Goal: Check status: Check status

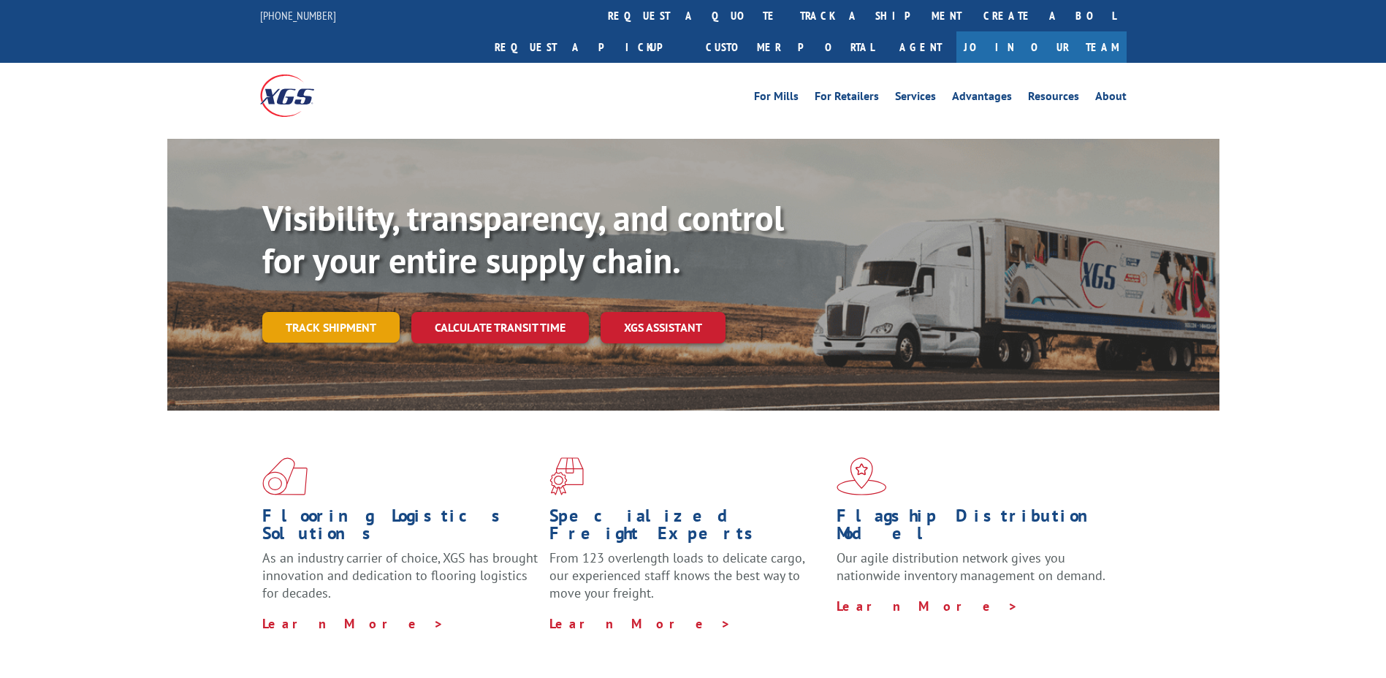
click at [307, 312] on link "Track shipment" at bounding box center [330, 327] width 137 height 31
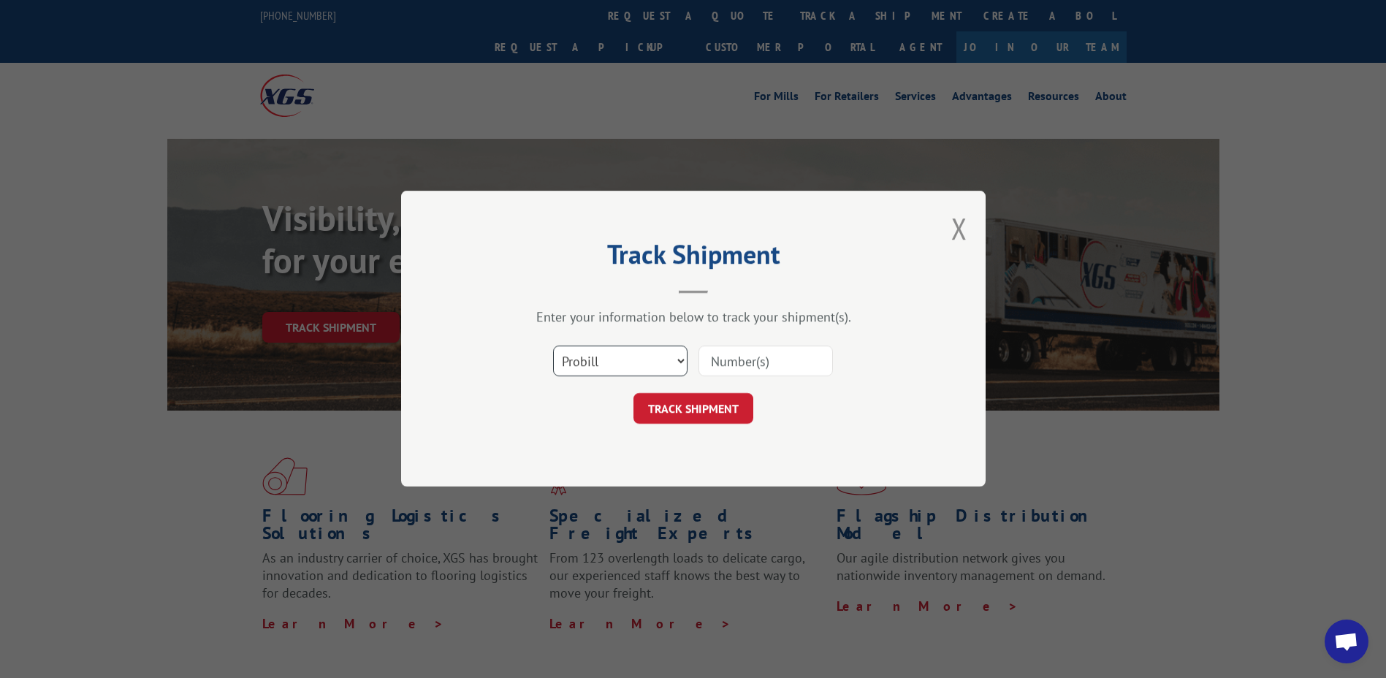
click at [603, 360] on select "Select category... Probill BOL PO" at bounding box center [620, 361] width 134 height 31
select select "po"
click at [553, 346] on select "Select category... Probill BOL PO" at bounding box center [620, 361] width 134 height 31
click at [731, 362] on input at bounding box center [765, 361] width 134 height 31
type input "295412943"
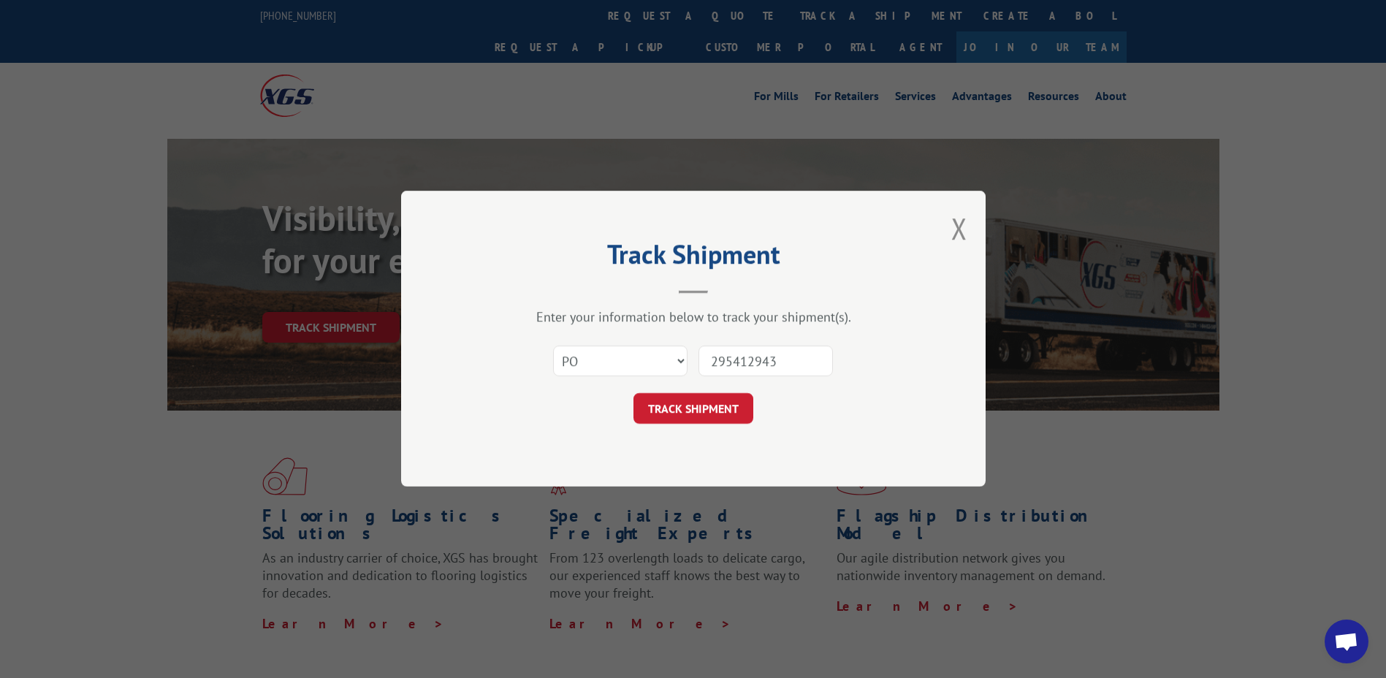
click button "TRACK SHIPMENT" at bounding box center [693, 409] width 120 height 31
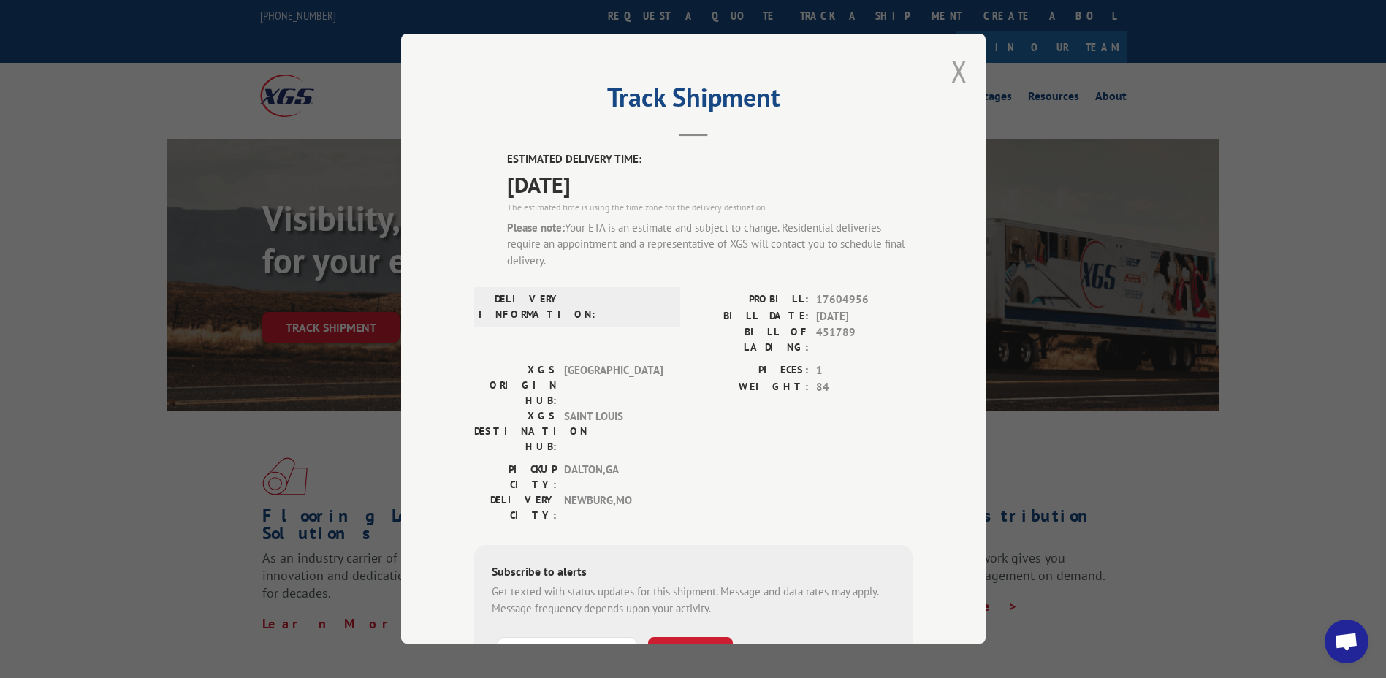
click at [951, 71] on button "Close modal" at bounding box center [959, 71] width 16 height 39
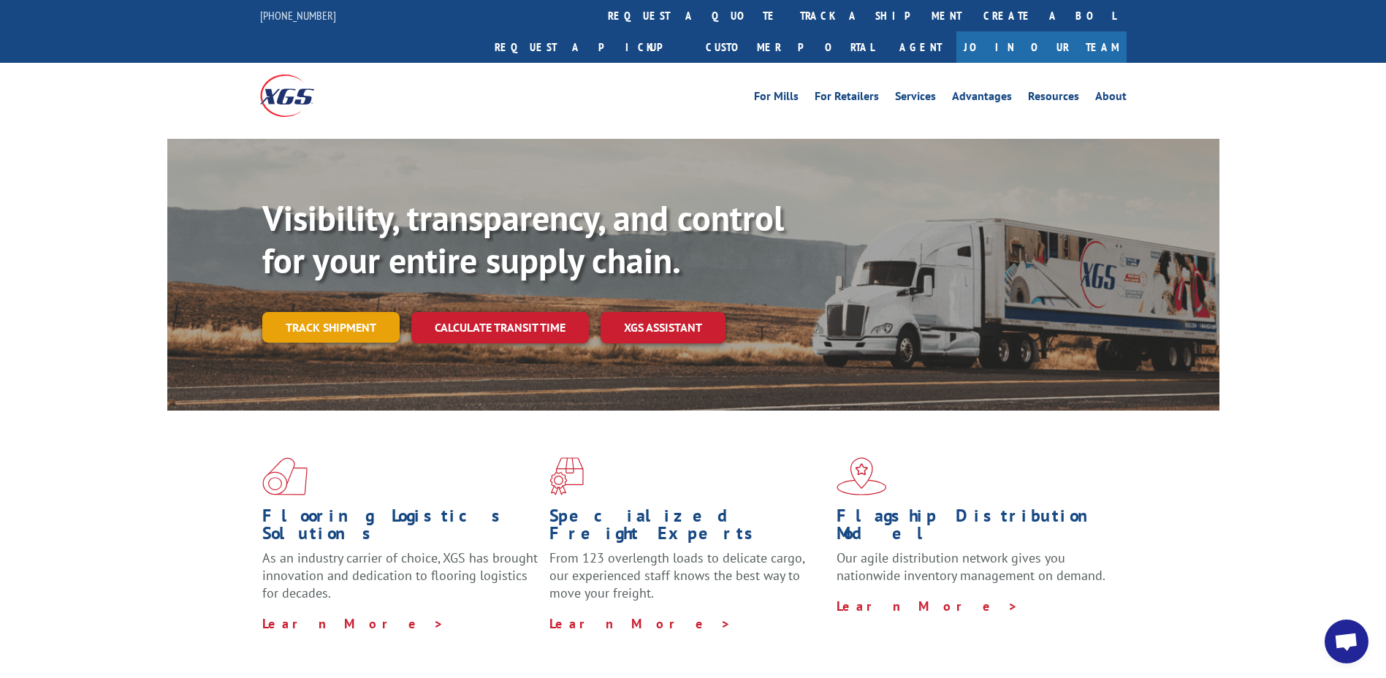
click at [318, 312] on link "Track shipment" at bounding box center [330, 327] width 137 height 31
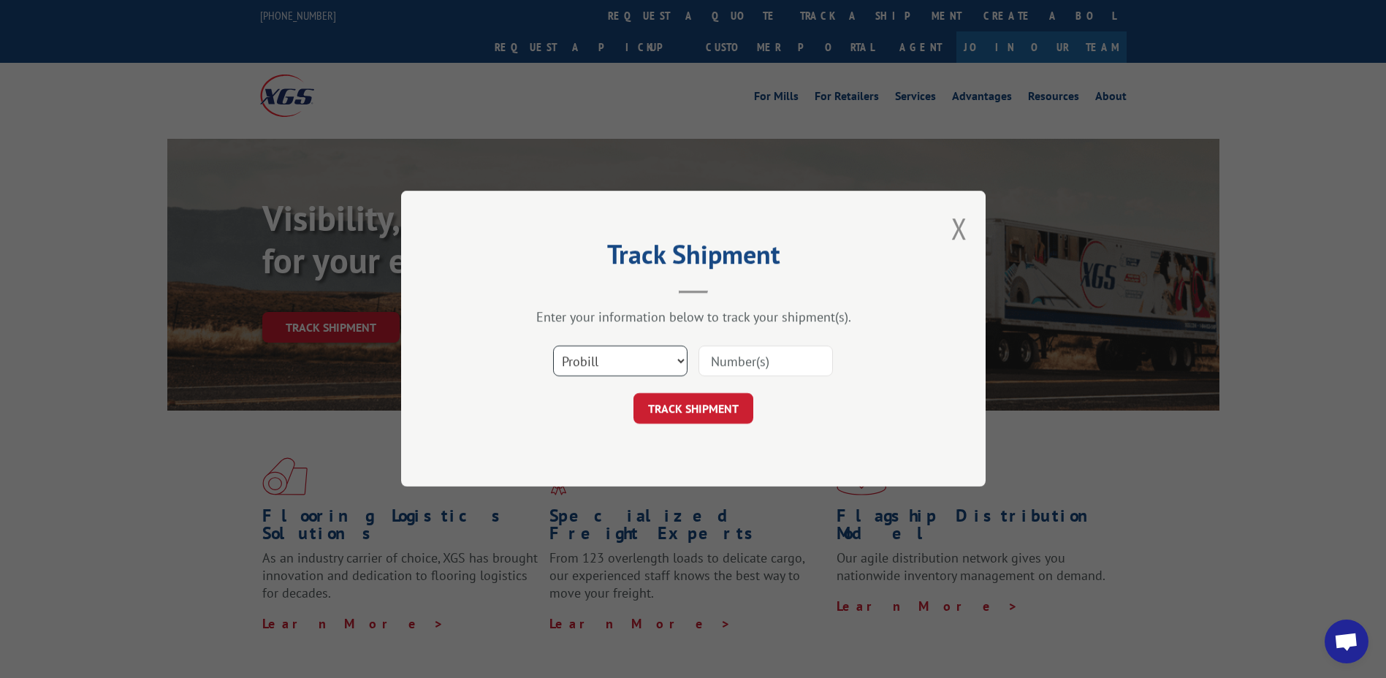
drag, startPoint x: 661, startPoint y: 362, endPoint x: 655, endPoint y: 368, distance: 8.8
click at [661, 362] on select "Select category... Probill BOL PO" at bounding box center [620, 361] width 134 height 31
select select "po"
click at [553, 346] on select "Select category... Probill BOL PO" at bounding box center [620, 361] width 134 height 31
click at [745, 361] on input at bounding box center [765, 361] width 134 height 31
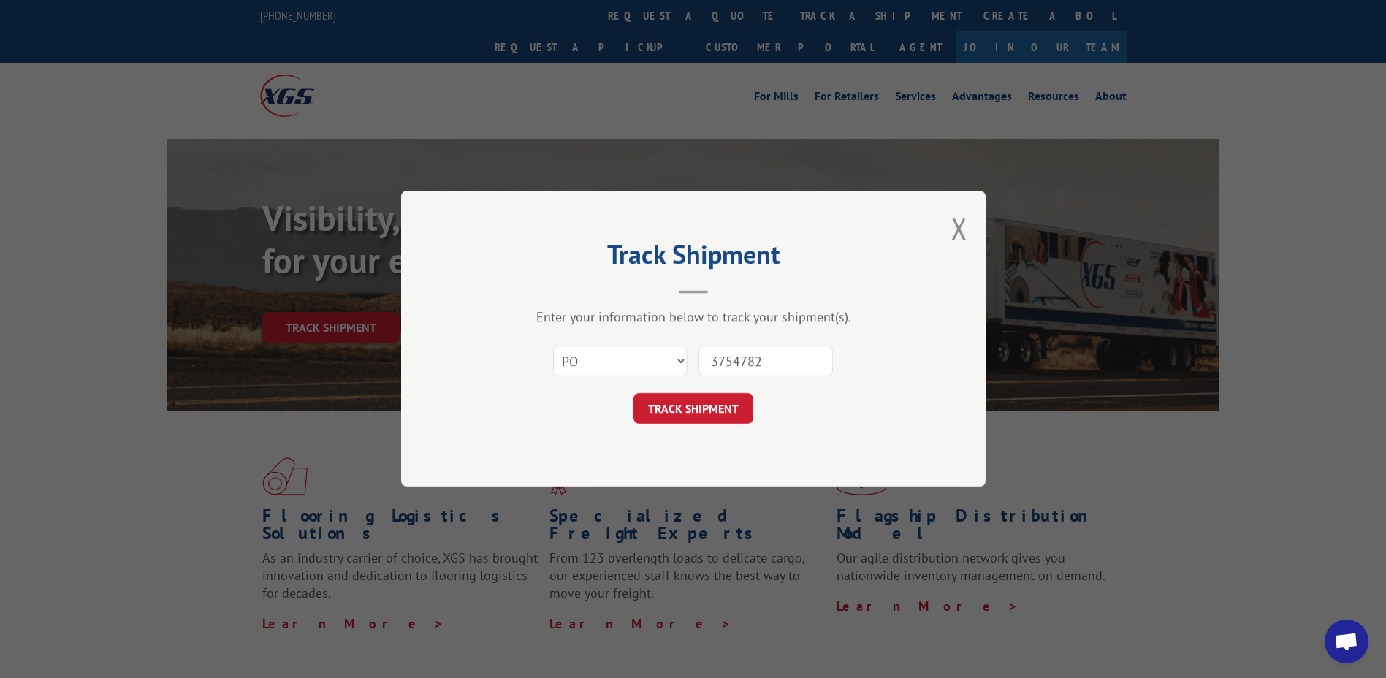
type input "37547824"
click button "TRACK SHIPMENT" at bounding box center [693, 409] width 120 height 31
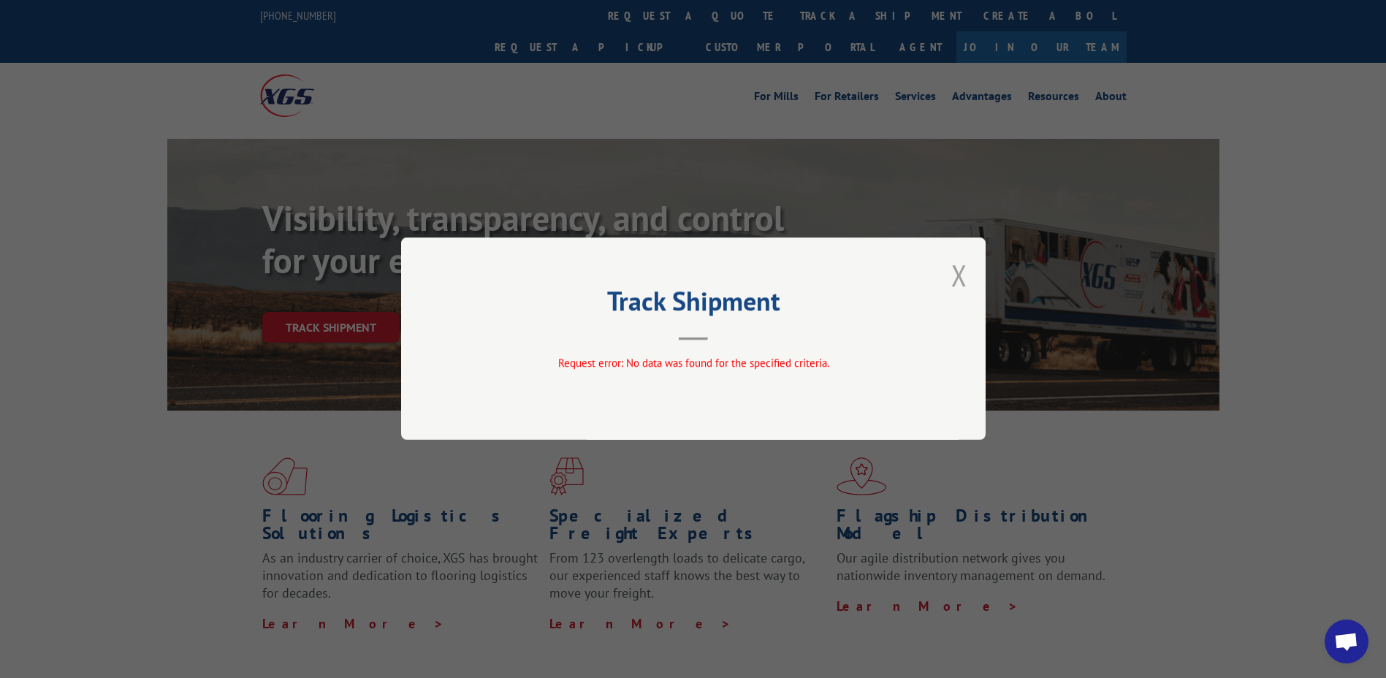
click at [961, 273] on button "Close modal" at bounding box center [959, 275] width 16 height 39
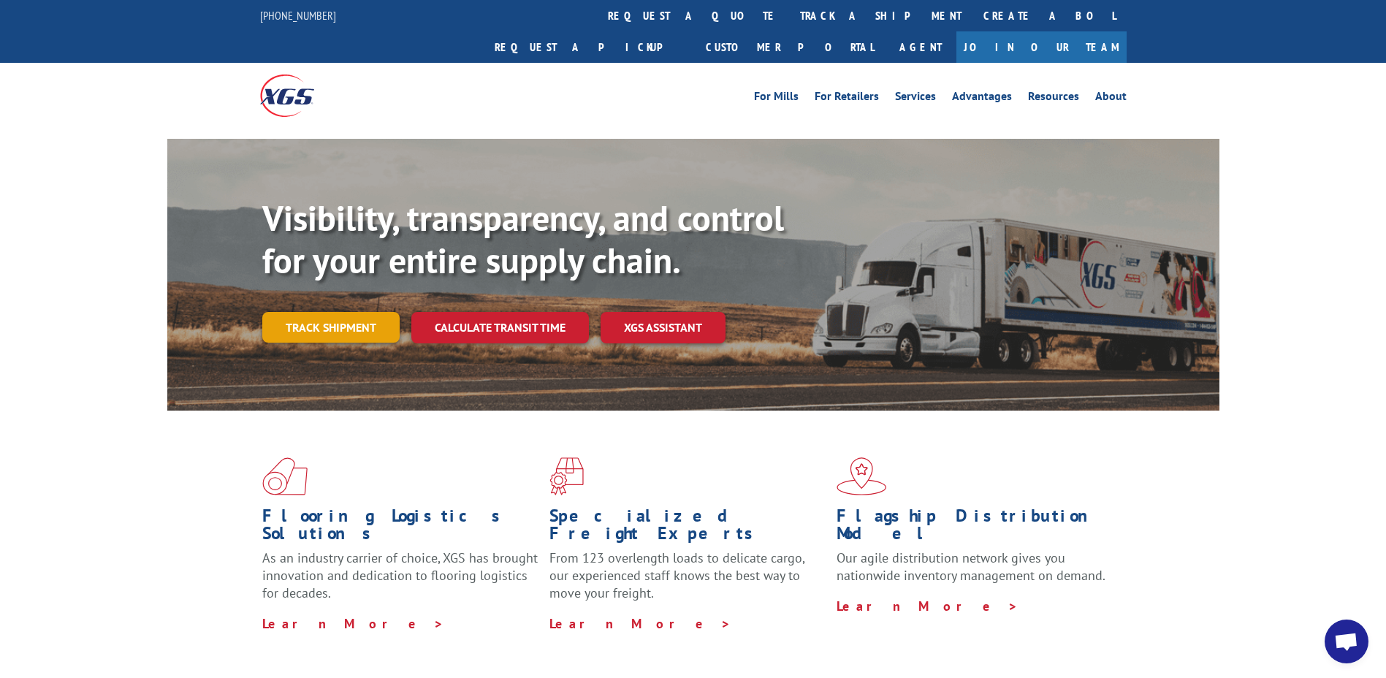
click at [330, 312] on link "Track shipment" at bounding box center [330, 327] width 137 height 31
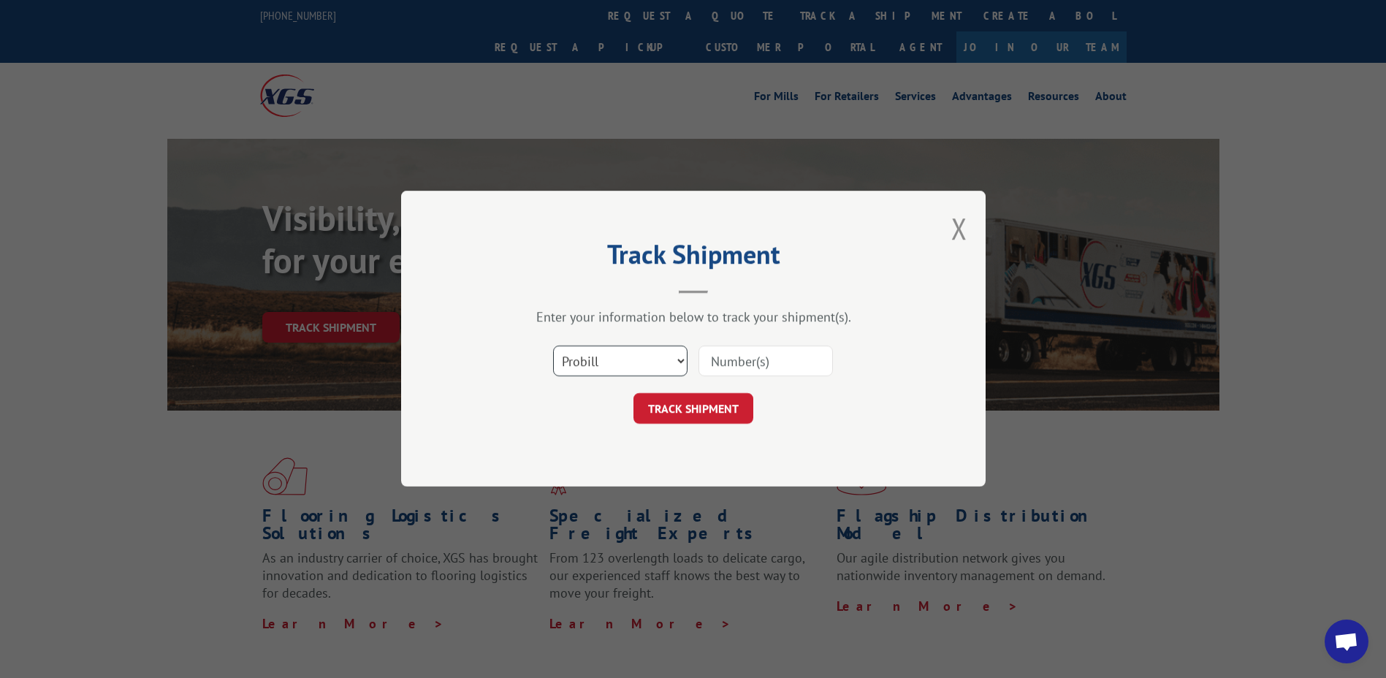
click at [603, 358] on select "Select category... Probill BOL PO" at bounding box center [620, 361] width 134 height 31
select select "po"
click at [553, 346] on select "Select category... Probill BOL PO" at bounding box center [620, 361] width 134 height 31
click at [731, 364] on input at bounding box center [765, 361] width 134 height 31
type input "37547824"
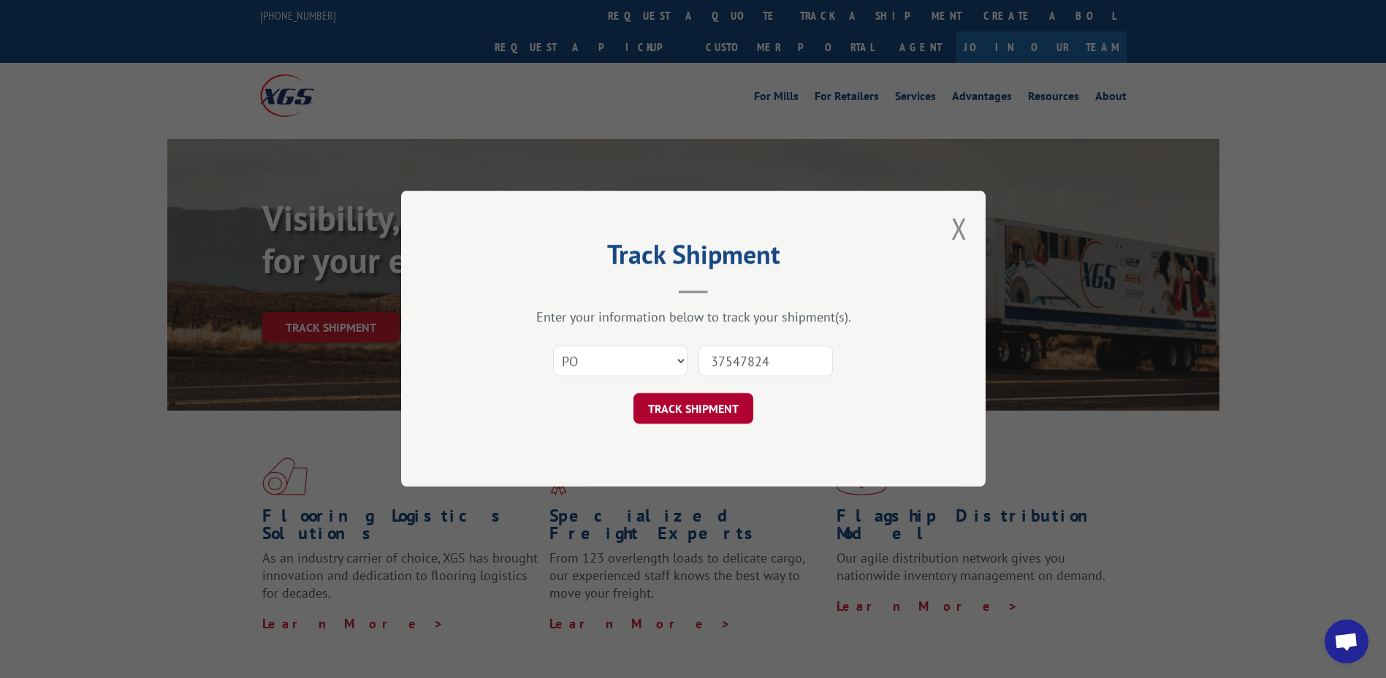
click at [707, 408] on button "TRACK SHIPMENT" at bounding box center [693, 409] width 120 height 31
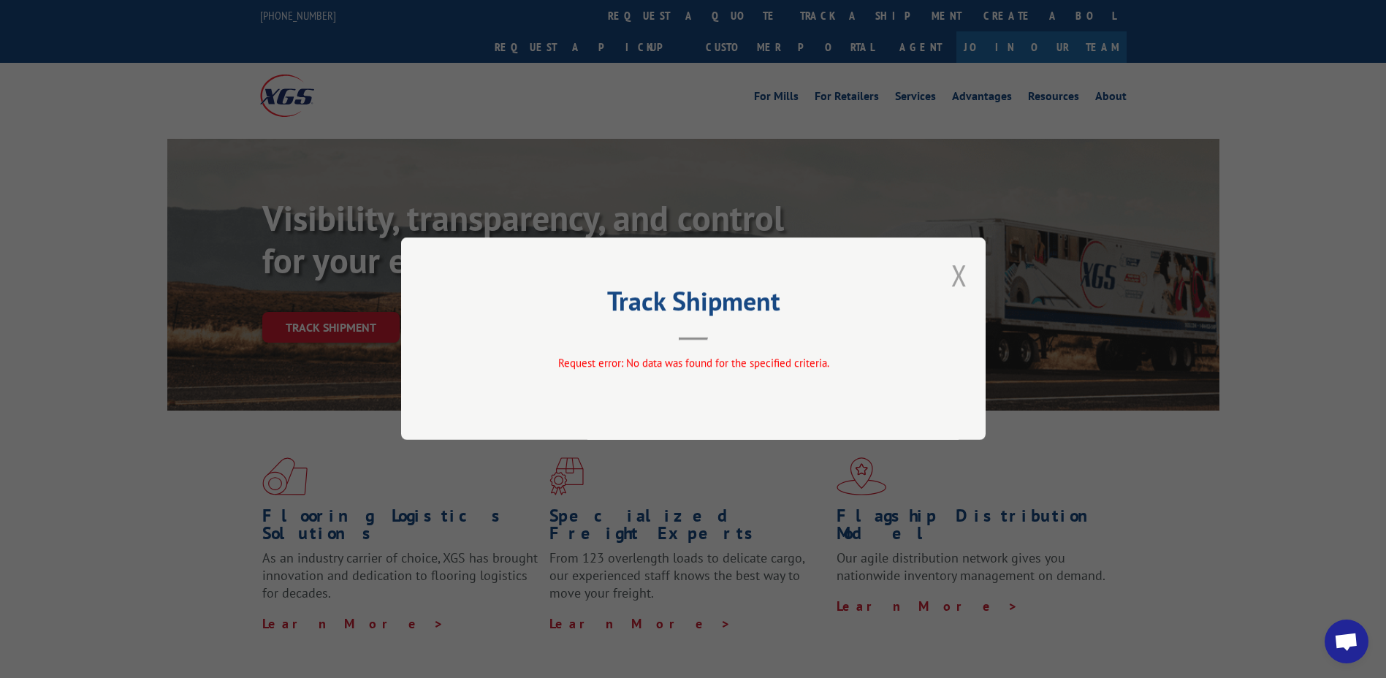
click at [962, 280] on button "Close modal" at bounding box center [959, 275] width 16 height 39
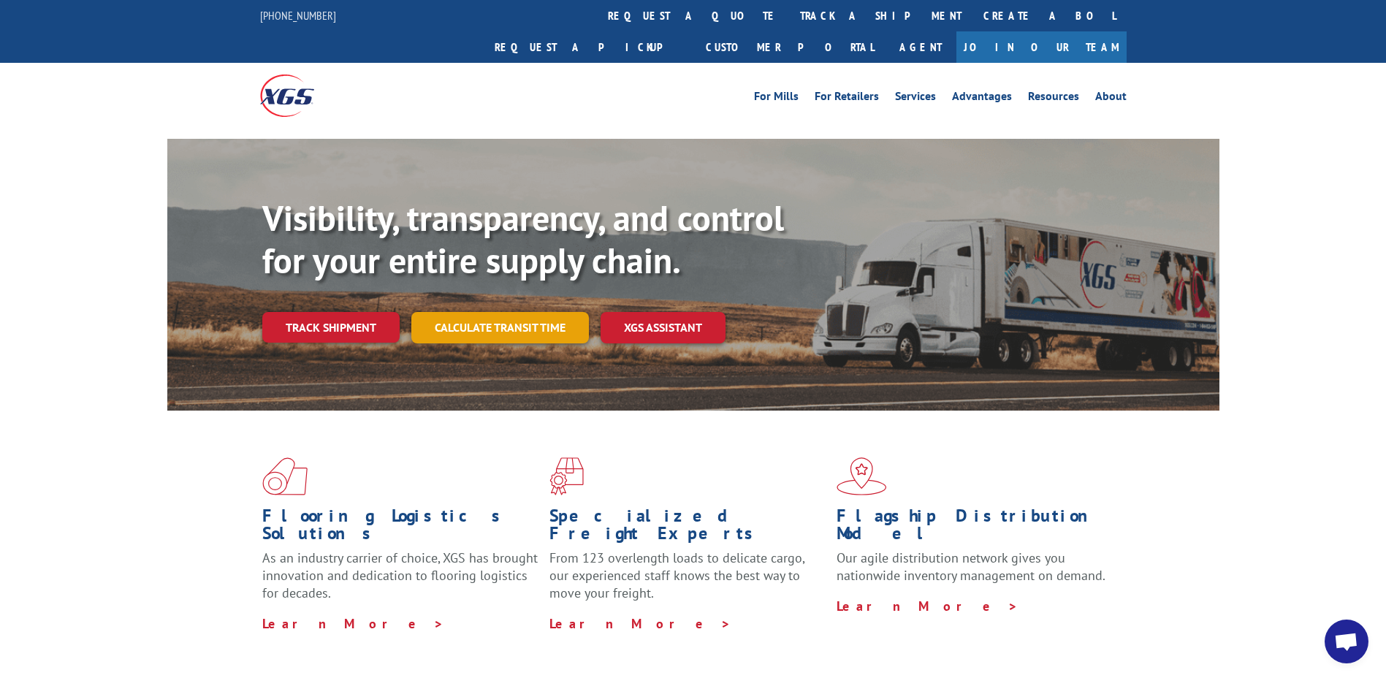
click at [421, 280] on div "Visibility, transparency, and control for your entire supply chain. Track shipm…" at bounding box center [740, 299] width 957 height 204
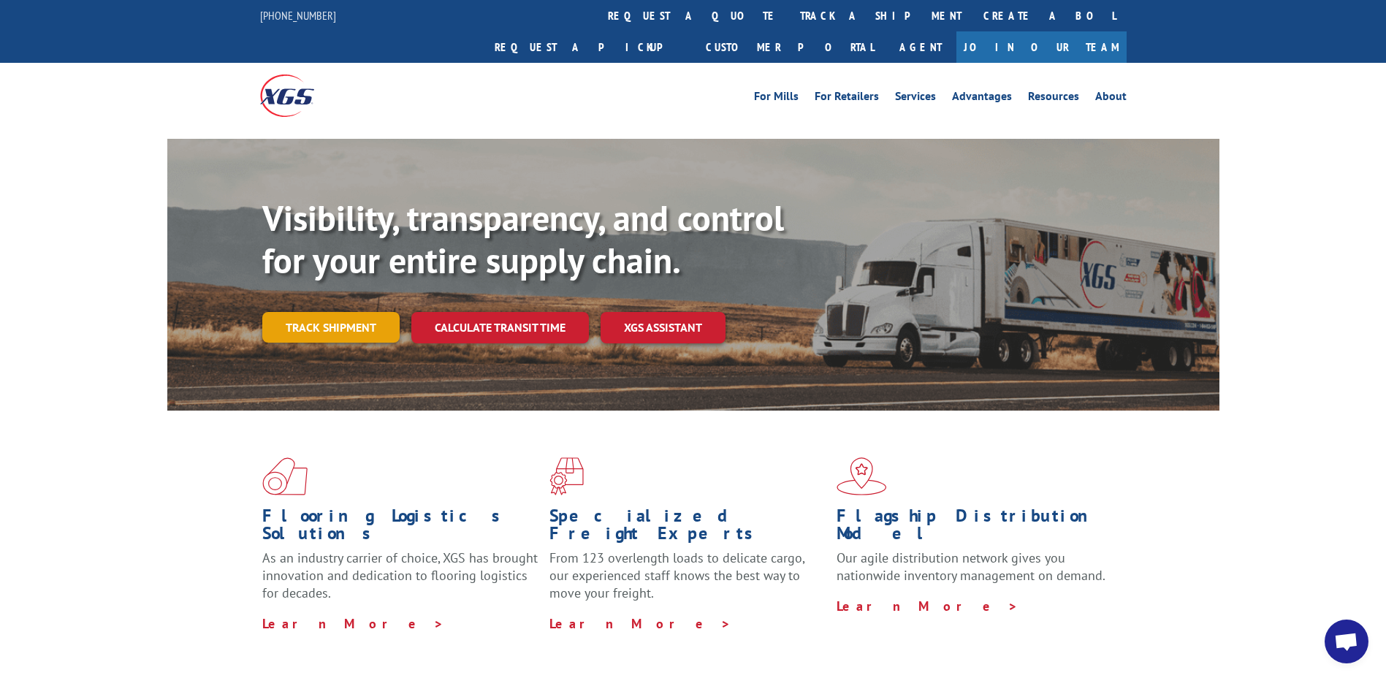
click at [311, 312] on link "Track shipment" at bounding box center [330, 327] width 137 height 31
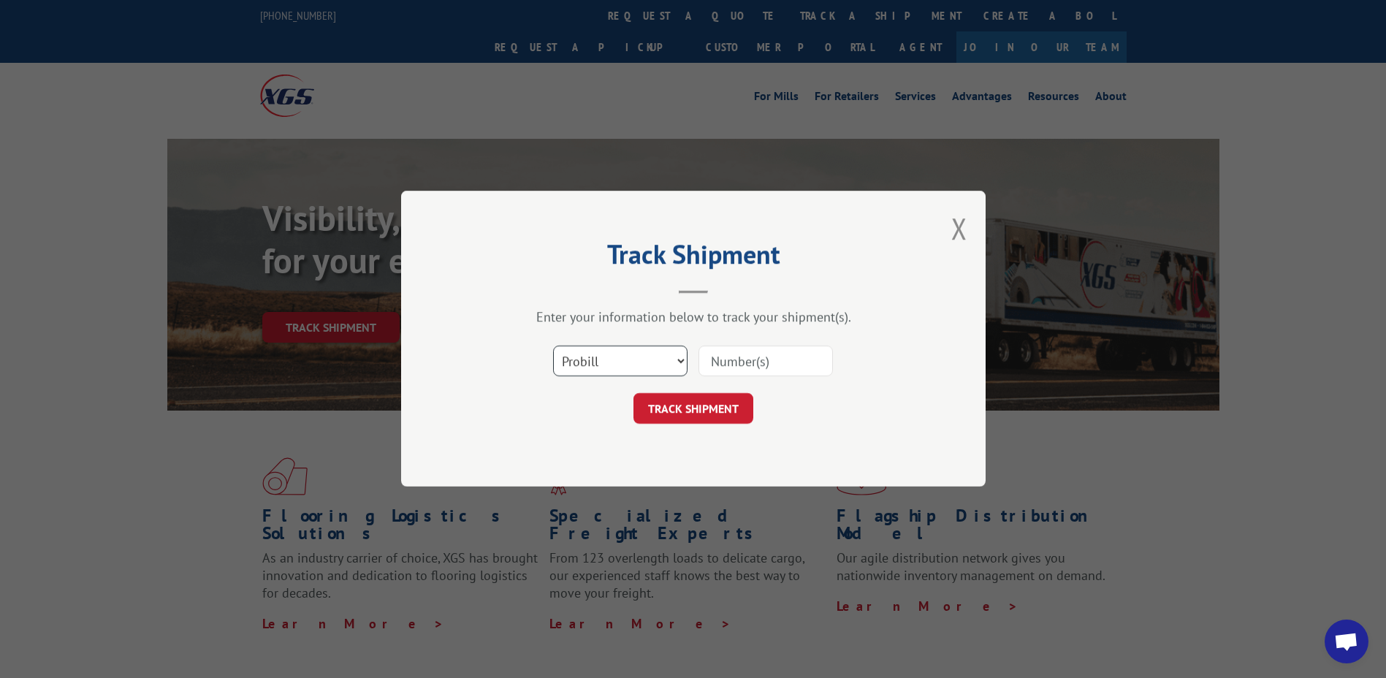
drag, startPoint x: 666, startPoint y: 355, endPoint x: 655, endPoint y: 359, distance: 11.1
click at [666, 355] on select "Select category... Probill BOL PO" at bounding box center [620, 361] width 134 height 31
select select "bol"
click at [553, 346] on select "Select category... Probill BOL PO" at bounding box center [620, 361] width 134 height 31
click at [743, 362] on input at bounding box center [765, 361] width 134 height 31
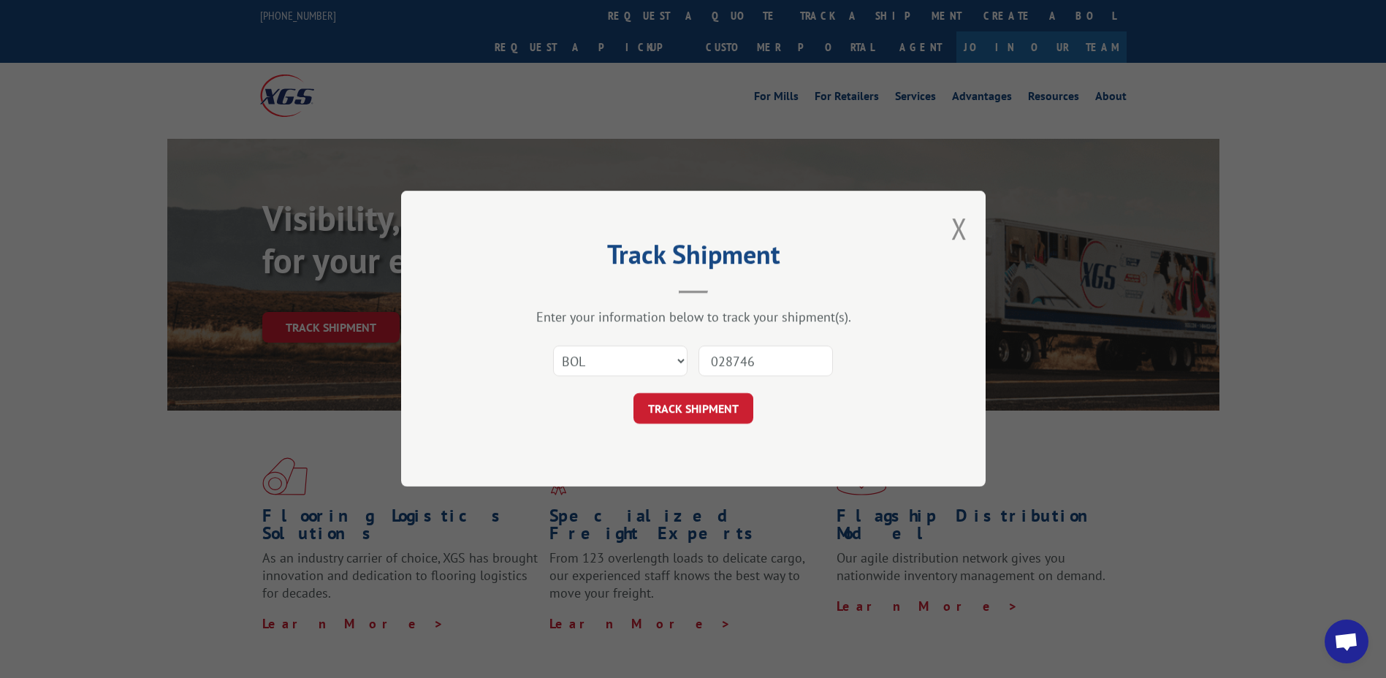
click at [717, 424] on div "Track Shipment Enter your information below to track your shipment(s). Select c…" at bounding box center [693, 339] width 585 height 296
drag, startPoint x: 774, startPoint y: 366, endPoint x: 682, endPoint y: 367, distance: 92.1
click at [682, 367] on div "Select category... Probill BOL PO 028746" at bounding box center [693, 362] width 438 height 48
type input "458071"
click at [705, 407] on button "TRACK SHIPMENT" at bounding box center [693, 409] width 120 height 31
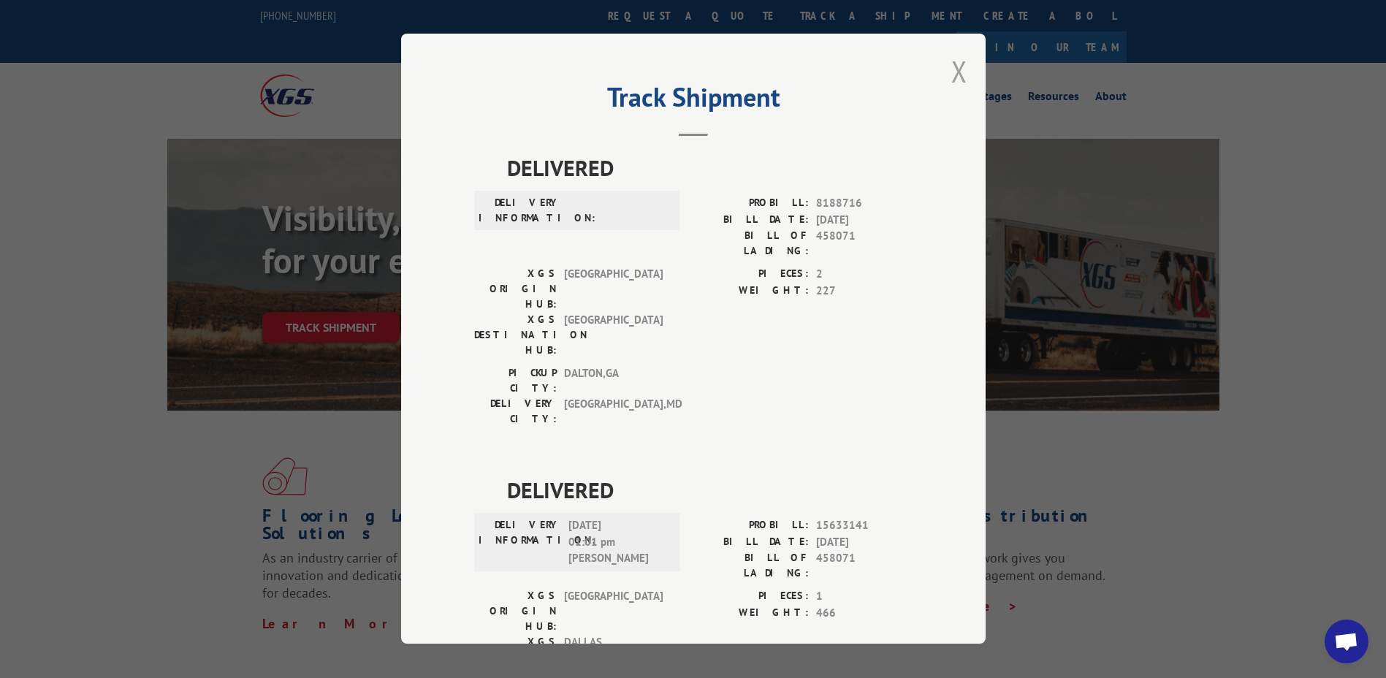
click at [953, 71] on button "Close modal" at bounding box center [959, 71] width 16 height 39
